Goal: Information Seeking & Learning: Check status

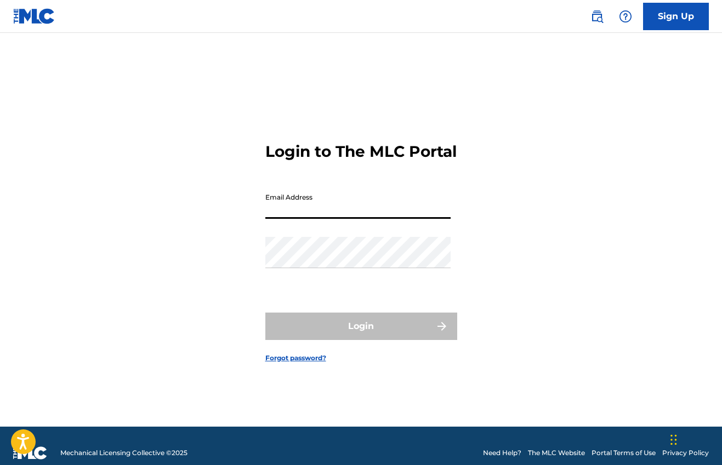
type input "[EMAIL_ADDRESS][DOMAIN_NAME]"
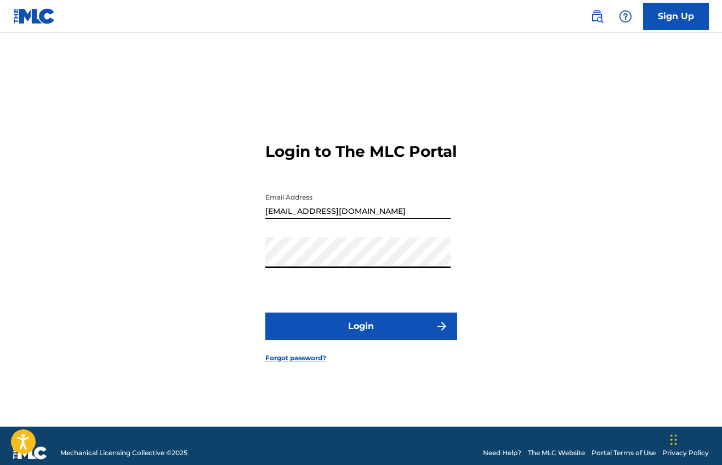
click at [349, 303] on form "Login to The MLC Portal Email Address [EMAIL_ADDRESS][DOMAIN_NAME] Password Log…" at bounding box center [361, 243] width 192 height 366
click at [348, 317] on button "Login" at bounding box center [361, 325] width 192 height 27
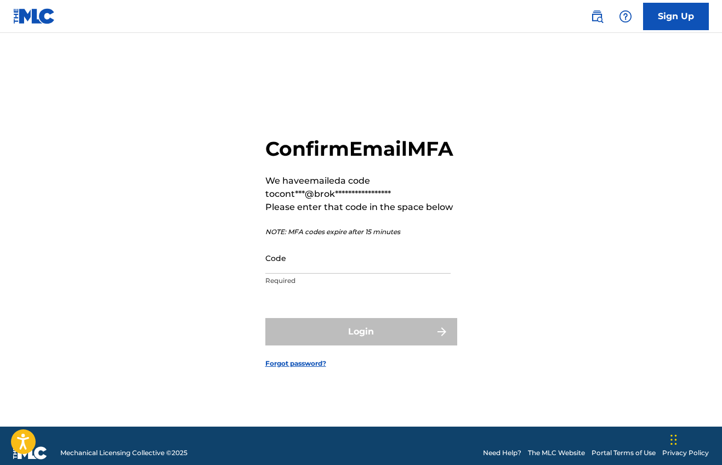
click at [365, 276] on p "Required" at bounding box center [357, 281] width 185 height 10
click at [388, 258] on input "Code" at bounding box center [357, 257] width 185 height 31
paste input "172100"
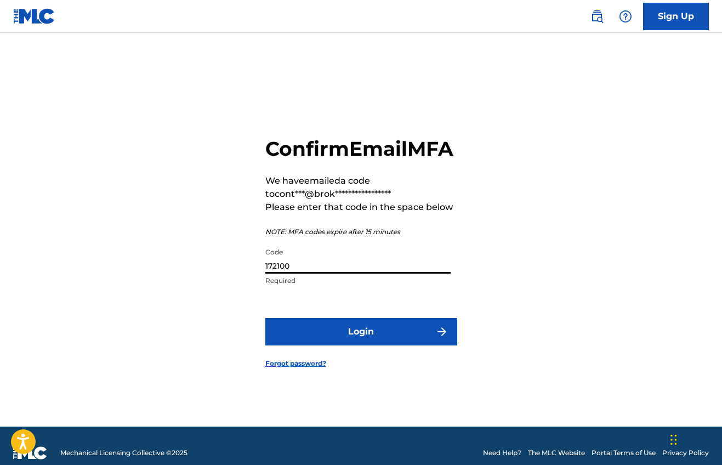
type input "172100"
click at [337, 332] on button "Login" at bounding box center [361, 331] width 192 height 27
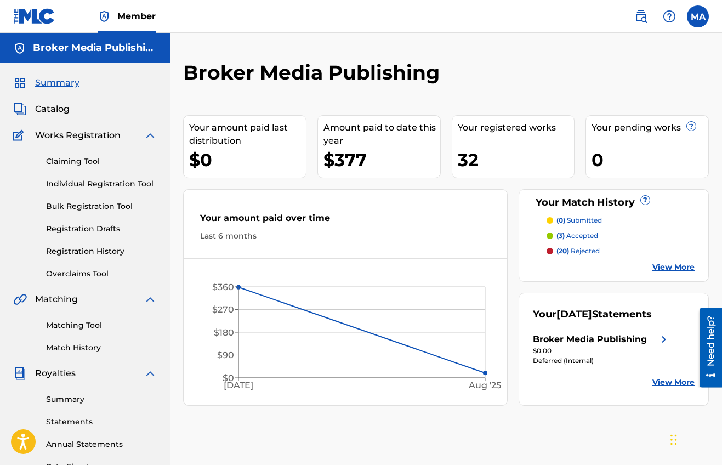
scroll to position [164, 0]
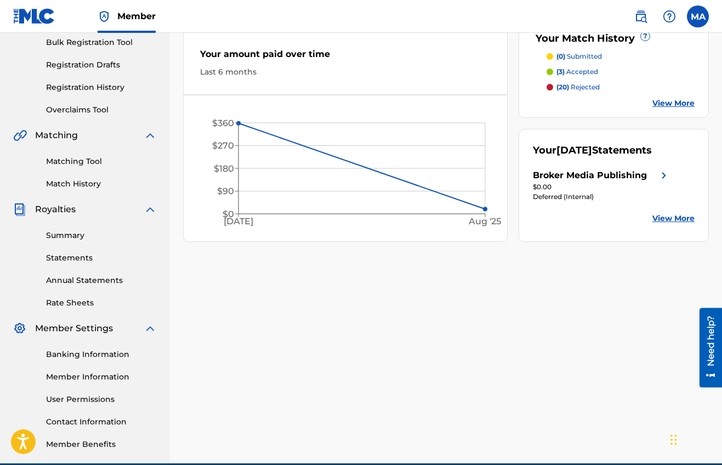
click at [72, 260] on link "Statements" at bounding box center [101, 258] width 111 height 12
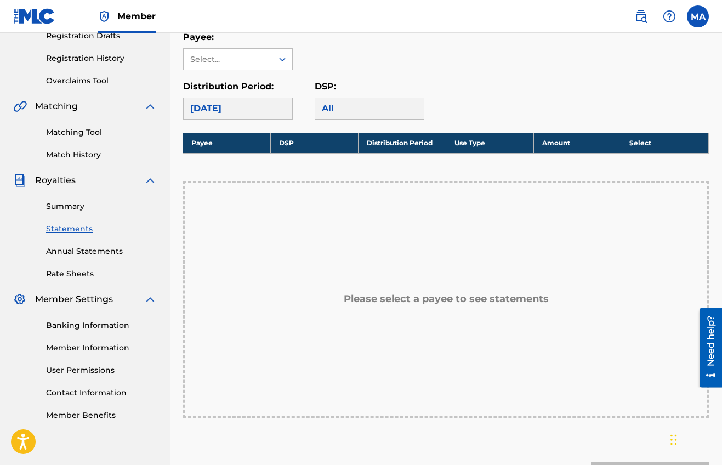
scroll to position [207, 0]
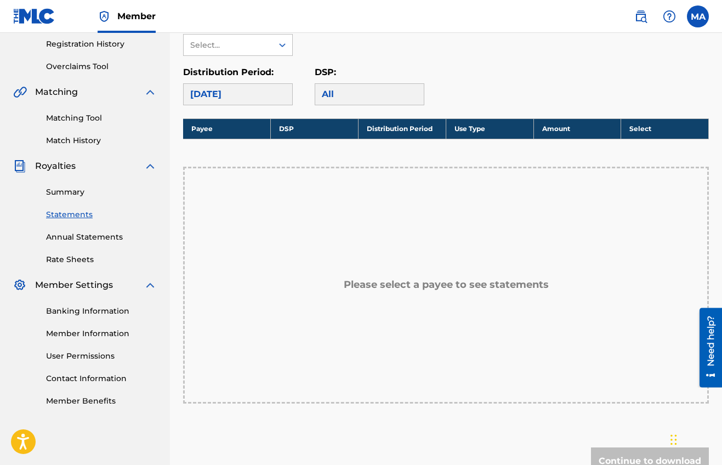
click at [94, 234] on link "Annual Statements" at bounding box center [101, 237] width 111 height 12
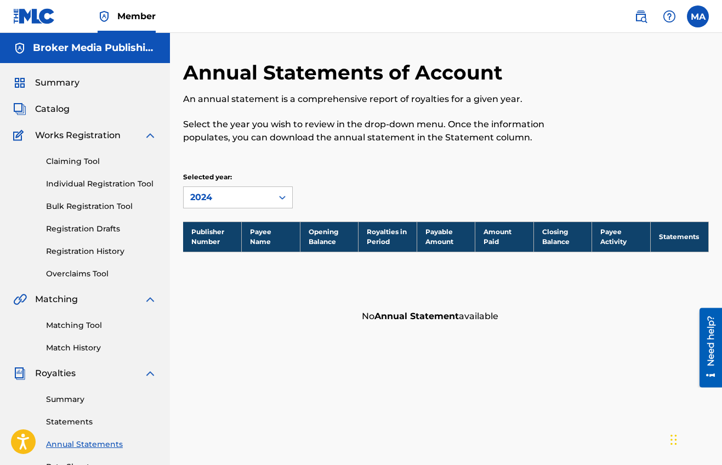
click at [84, 277] on link "Overclaims Tool" at bounding box center [101, 274] width 111 height 12
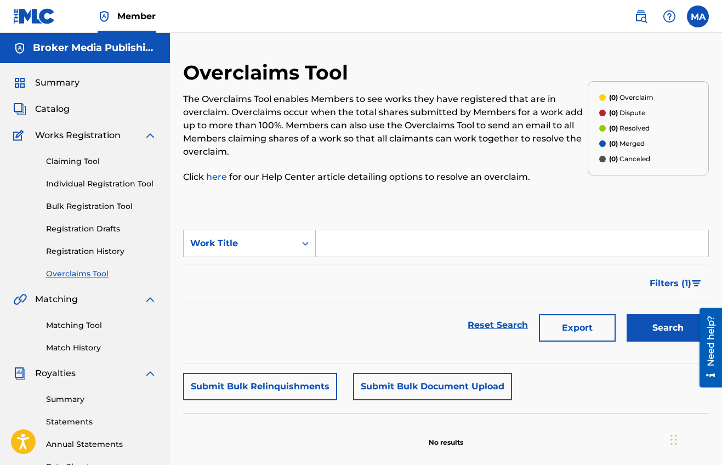
scroll to position [30, 0]
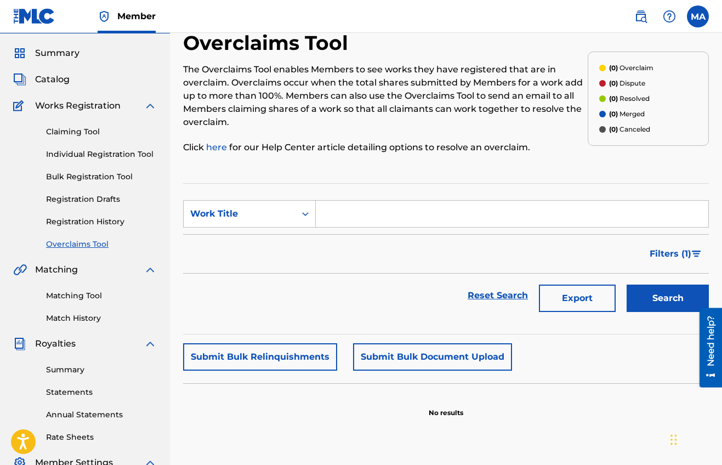
click at [81, 380] on div "Summary Statements Annual Statements Rate Sheets" at bounding box center [85, 396] width 144 height 93
click at [79, 386] on div "Summary Statements Annual Statements Rate Sheets" at bounding box center [85, 396] width 144 height 93
click at [79, 389] on link "Statements" at bounding box center [101, 392] width 111 height 12
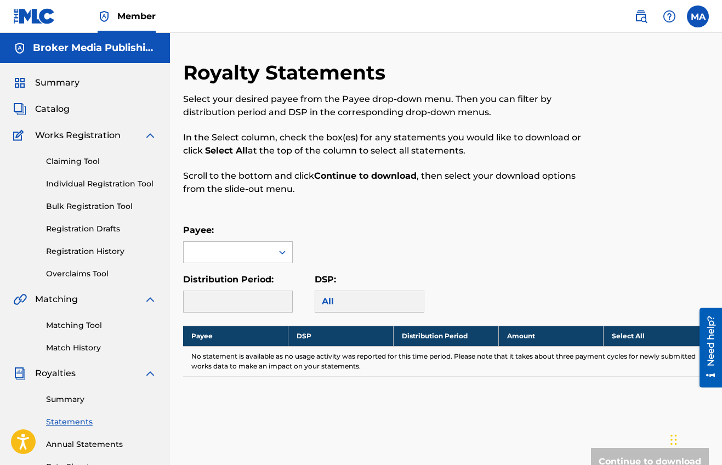
click at [251, 238] on div "Payee:" at bounding box center [238, 243] width 110 height 39
click at [250, 247] on div at bounding box center [228, 252] width 89 height 21
click at [249, 272] on div "Broker Media Publishing" at bounding box center [238, 283] width 108 height 41
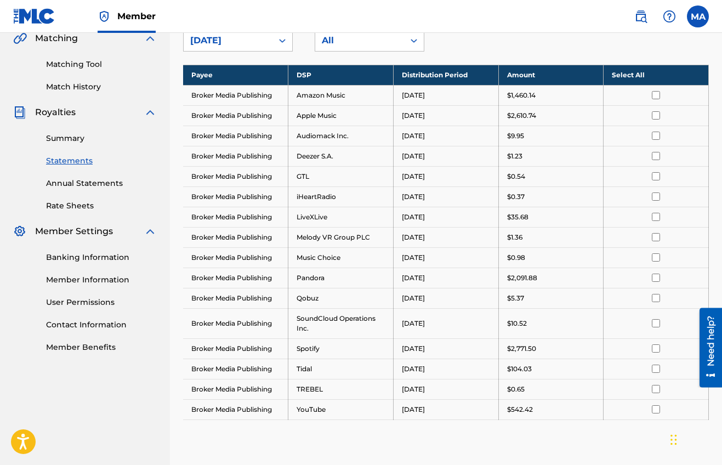
scroll to position [348, 0]
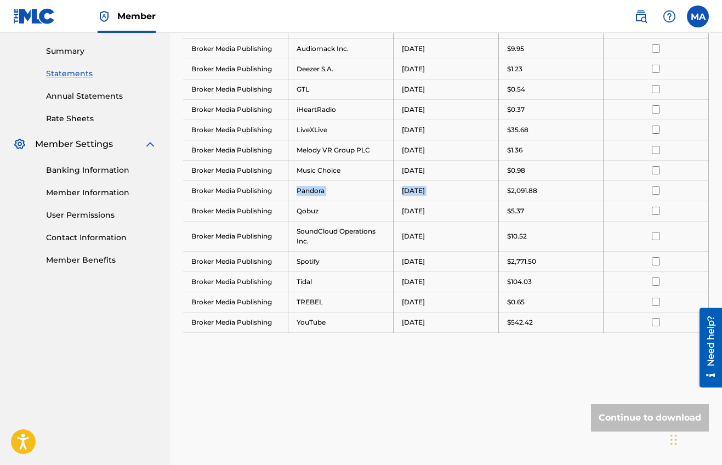
drag, startPoint x: 295, startPoint y: 186, endPoint x: 502, endPoint y: 182, distance: 207.1
click at [502, 182] on tr "Broker Media Publishing Pandora [DATE] $2,091.88" at bounding box center [445, 190] width 525 height 20
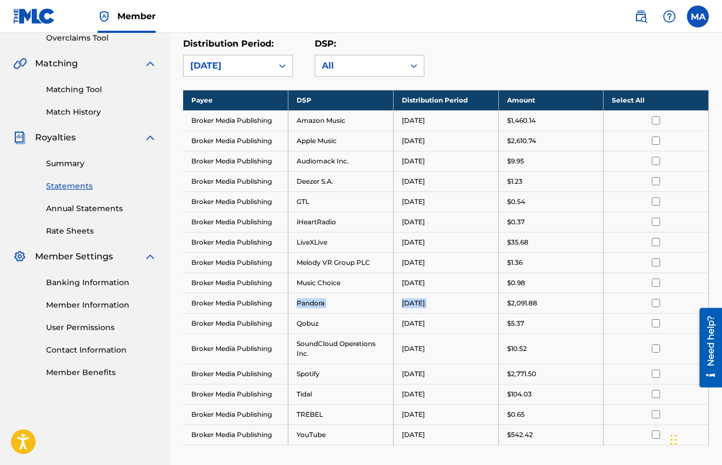
scroll to position [227, 0]
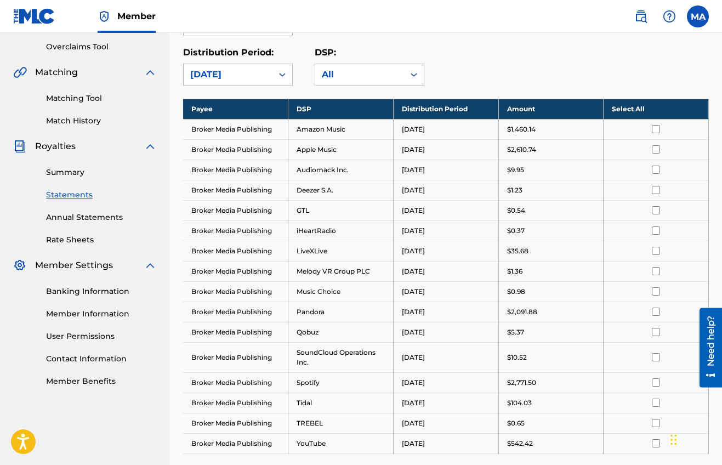
click at [502, 182] on td "$1.23" at bounding box center [550, 190] width 105 height 20
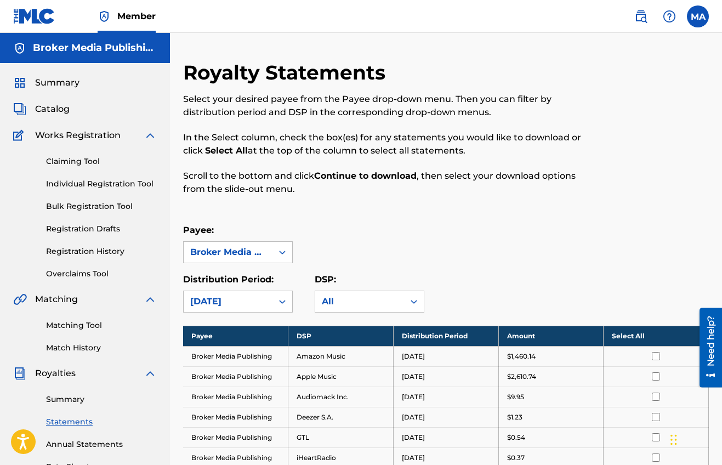
scroll to position [0, 0]
drag, startPoint x: 35, startPoint y: 78, endPoint x: 63, endPoint y: 77, distance: 28.0
click at [35, 78] on span "Summary" at bounding box center [57, 82] width 44 height 13
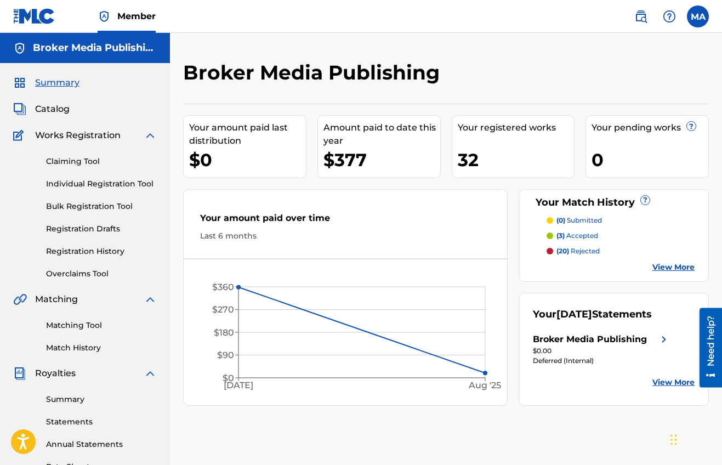
click at [597, 325] on div "Your [DATE] Statements Broker Media Publishing $0.00 Deferred (Internal) View M…" at bounding box center [613, 349] width 190 height 113
click at [589, 343] on div "Broker Media Publishing" at bounding box center [590, 339] width 114 height 13
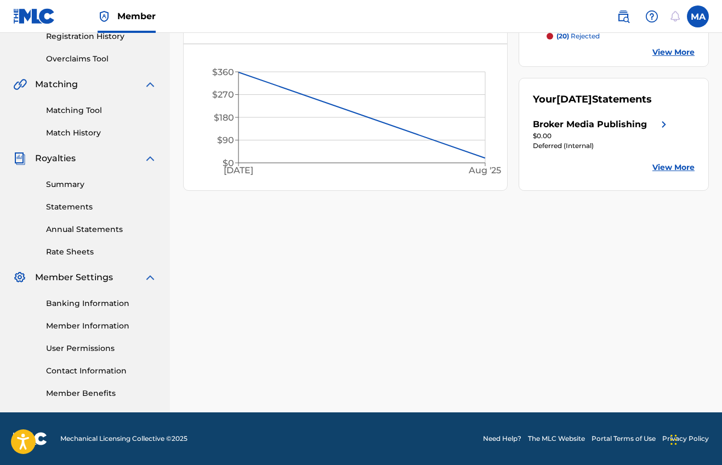
scroll to position [215, 0]
